Goal: Information Seeking & Learning: Learn about a topic

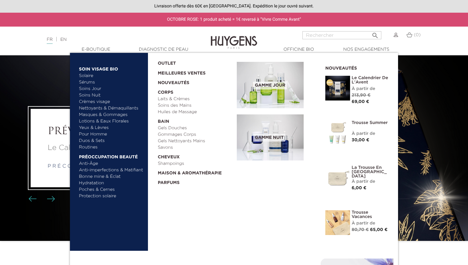
click at [108, 52] on link "  E-Boutique" at bounding box center [96, 49] width 62 height 6
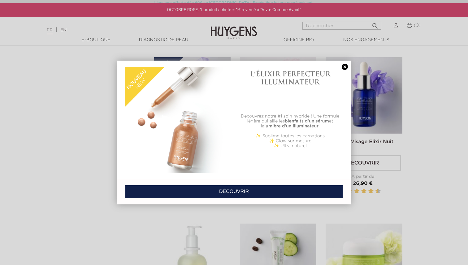
scroll to position [450, 0]
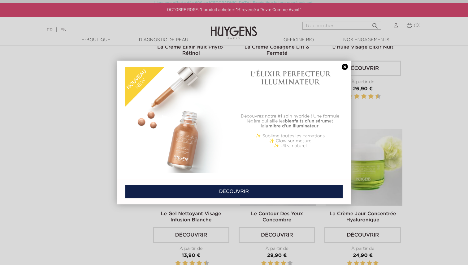
click at [346, 67] on link at bounding box center [344, 67] width 9 height 6
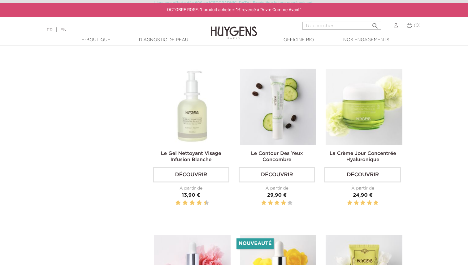
scroll to position [515, 0]
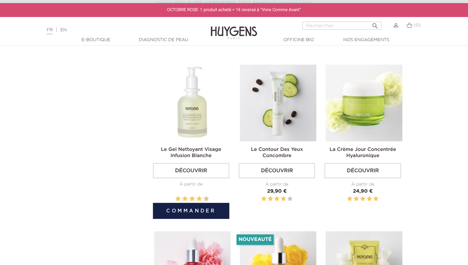
click at [187, 112] on img at bounding box center [192, 103] width 76 height 76
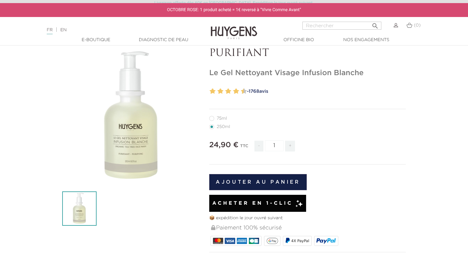
scroll to position [36, 0]
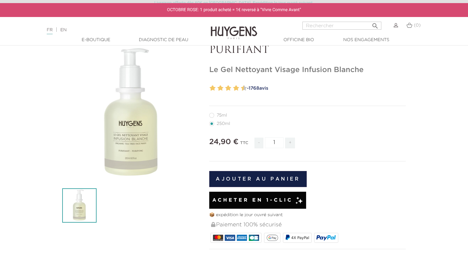
click at [212, 116] on label11"] "75ml" at bounding box center [221, 115] width 25 height 5
radio input "true"
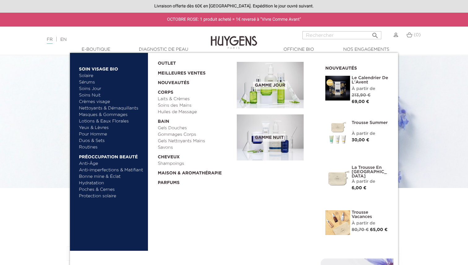
click at [91, 88] on link "Soins Jour" at bounding box center [111, 89] width 65 height 6
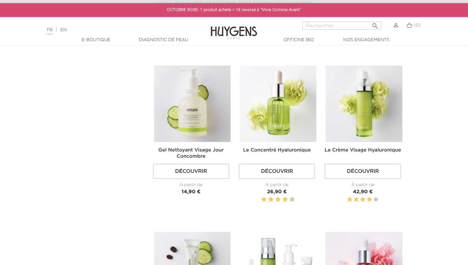
scroll to position [114, 0]
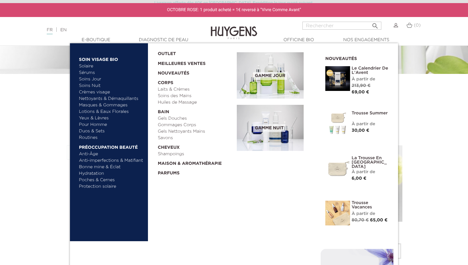
click at [92, 85] on link "Soins Nuit" at bounding box center [108, 86] width 59 height 6
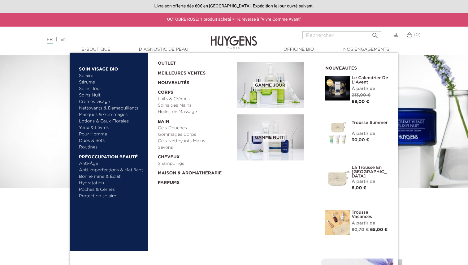
click at [94, 184] on link "Hydratation" at bounding box center [111, 183] width 65 height 6
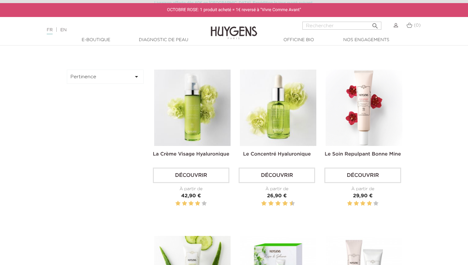
scroll to position [200, 0]
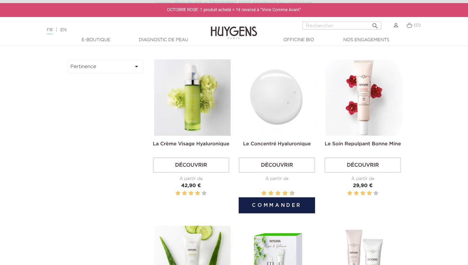
click at [305, 97] on img at bounding box center [278, 97] width 76 height 76
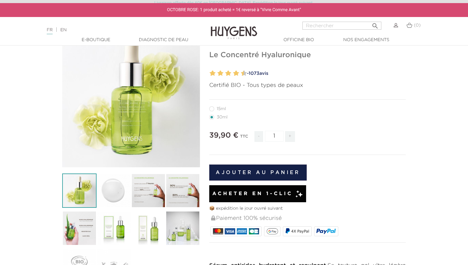
scroll to position [51, 0]
